Goal: Navigation & Orientation: Find specific page/section

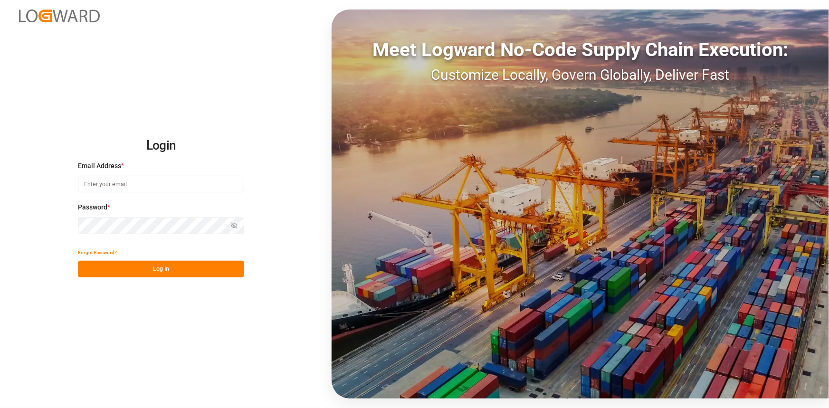
click at [152, 185] on input at bounding box center [161, 184] width 166 height 17
type input "[PERSON_NAME][EMAIL_ADDRESS][PERSON_NAME][DOMAIN_NAME]"
click at [157, 270] on button "Log In" at bounding box center [161, 269] width 166 height 17
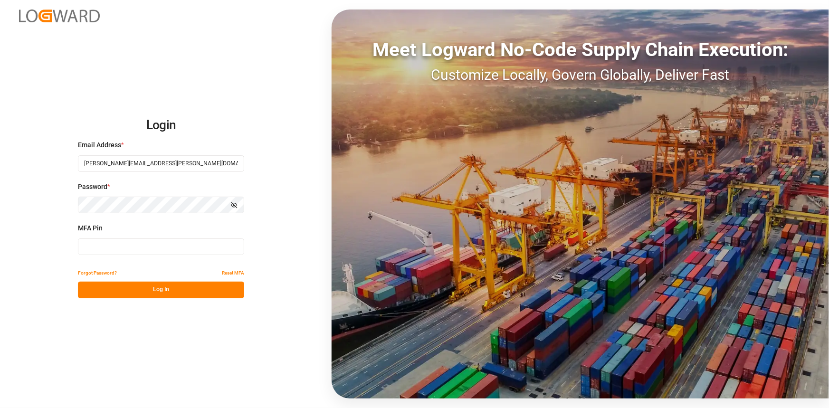
click at [143, 248] on input at bounding box center [161, 246] width 166 height 17
type input "609389"
click at [156, 290] on button "Log In" at bounding box center [161, 290] width 166 height 17
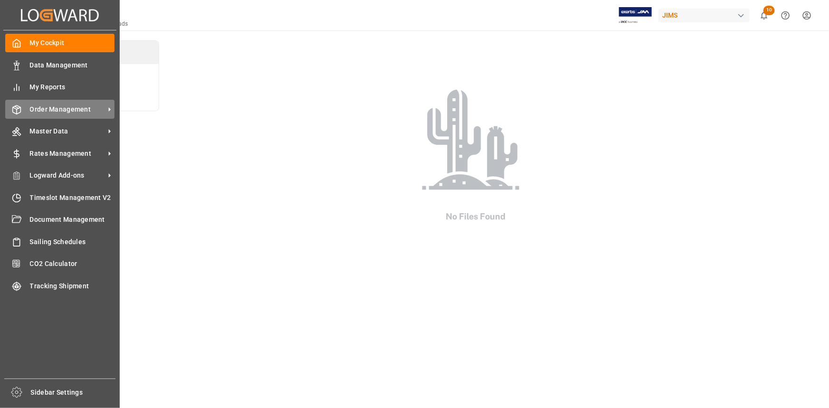
click at [52, 111] on span "Order Management" at bounding box center [67, 110] width 75 height 10
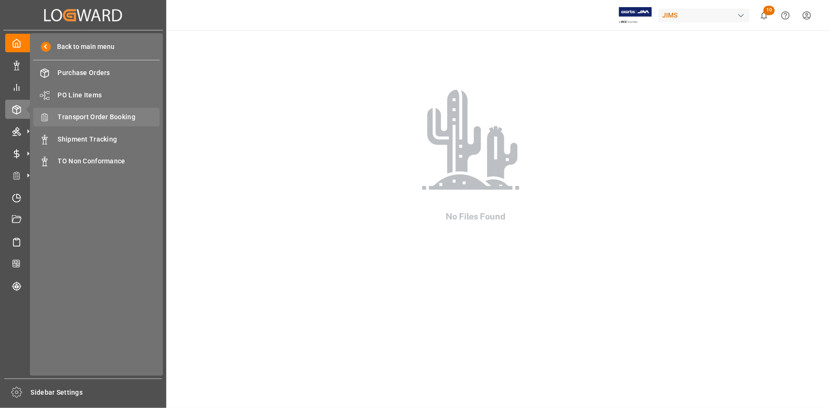
click at [100, 117] on span "Transport Order Booking" at bounding box center [109, 117] width 102 height 10
